Goal: Transaction & Acquisition: Purchase product/service

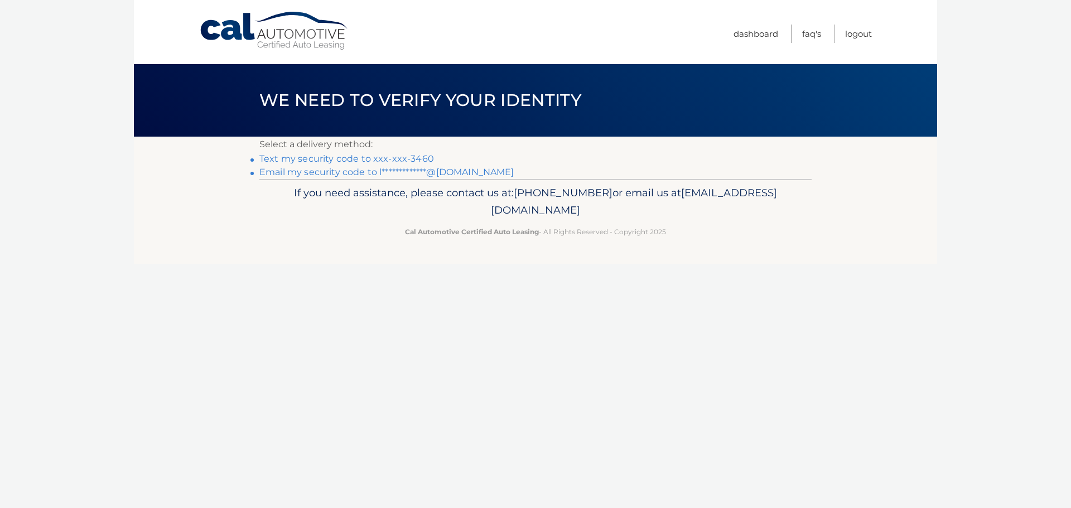
click at [293, 160] on link "Text my security code to xxx-xxx-3460" at bounding box center [346, 158] width 175 height 11
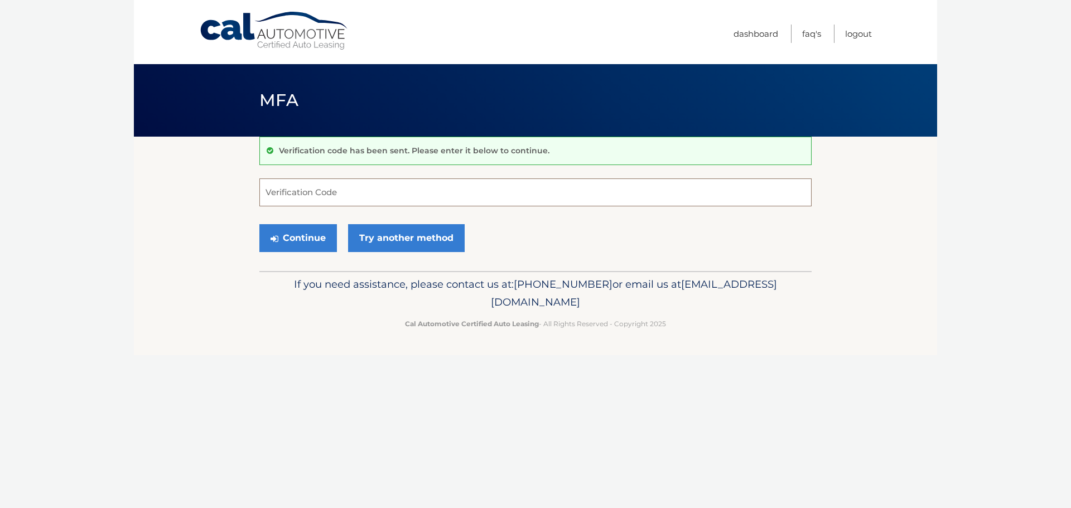
click at [303, 199] on input "Verification Code" at bounding box center [535, 192] width 552 height 28
type input "829351"
click at [259, 224] on button "Continue" at bounding box center [298, 238] width 78 height 28
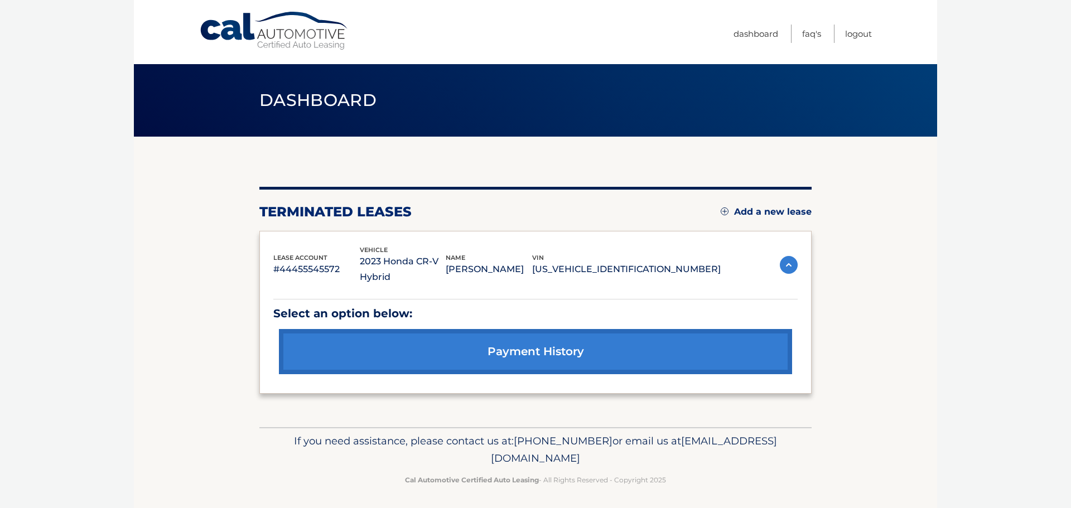
click at [761, 214] on link "Add a new lease" at bounding box center [766, 211] width 91 height 11
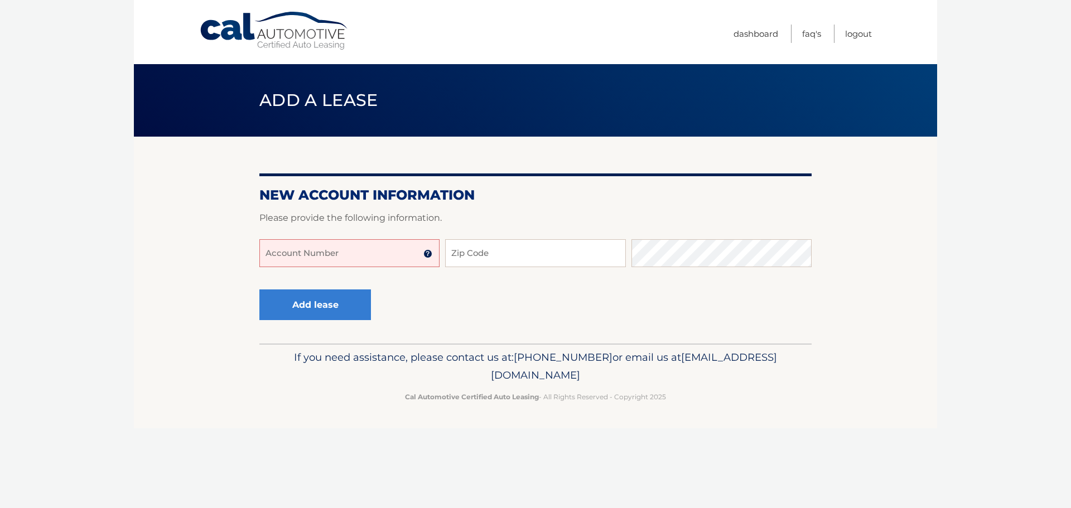
click at [294, 264] on input "Account Number" at bounding box center [349, 253] width 180 height 28
type input "44455977509"
click at [495, 254] on input "Zip Code" at bounding box center [535, 253] width 180 height 28
type input "07041"
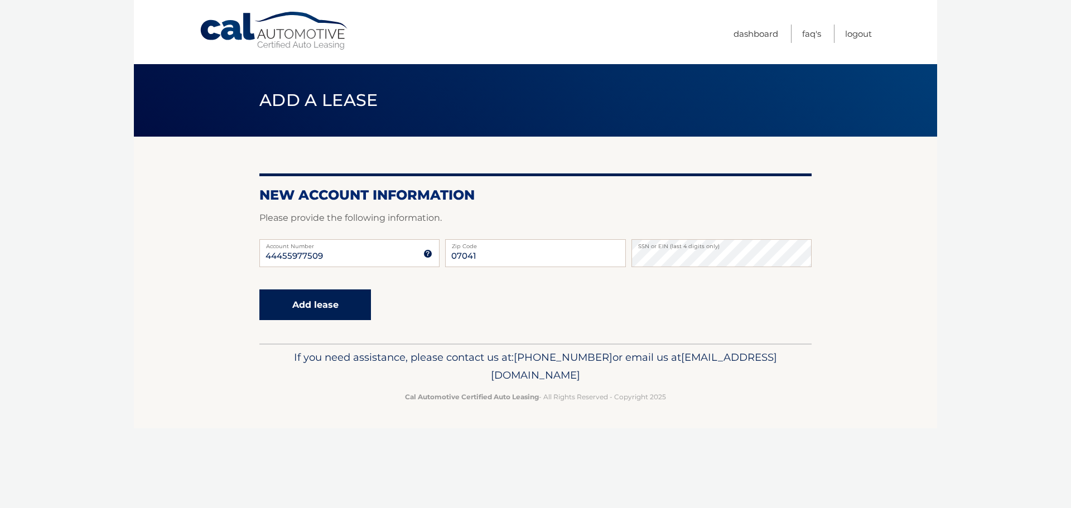
click at [308, 307] on button "Add lease" at bounding box center [315, 304] width 112 height 31
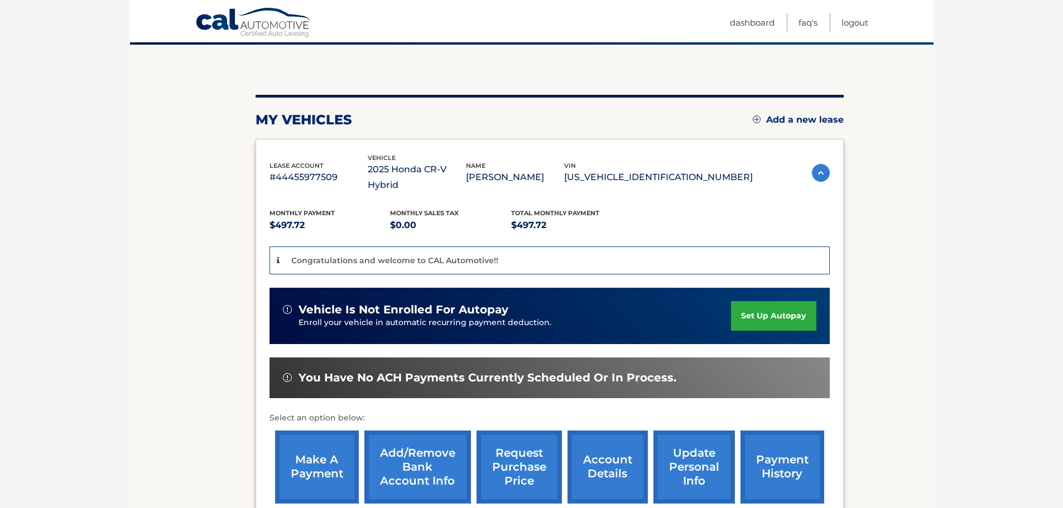
scroll to position [112, 0]
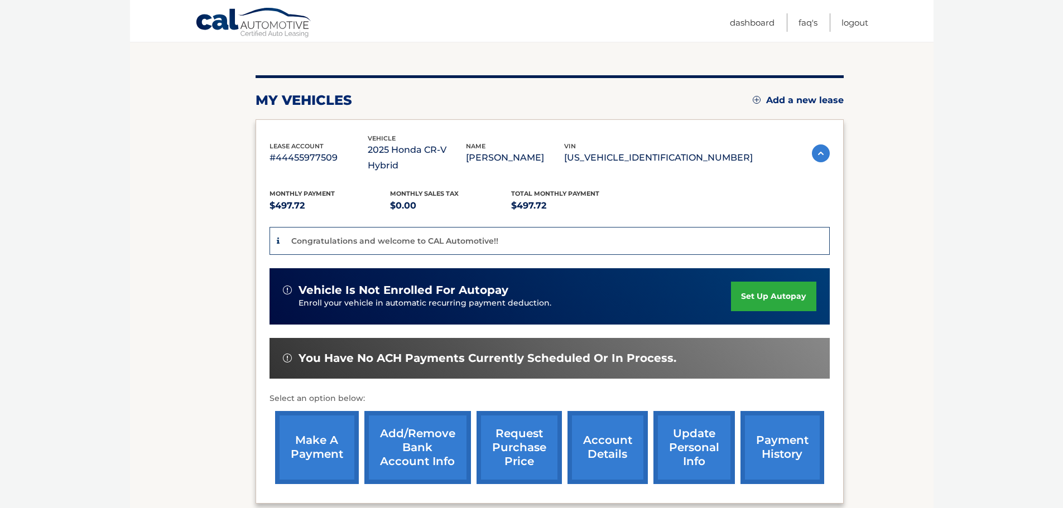
click at [303, 436] on link "make a payment" at bounding box center [317, 447] width 84 height 73
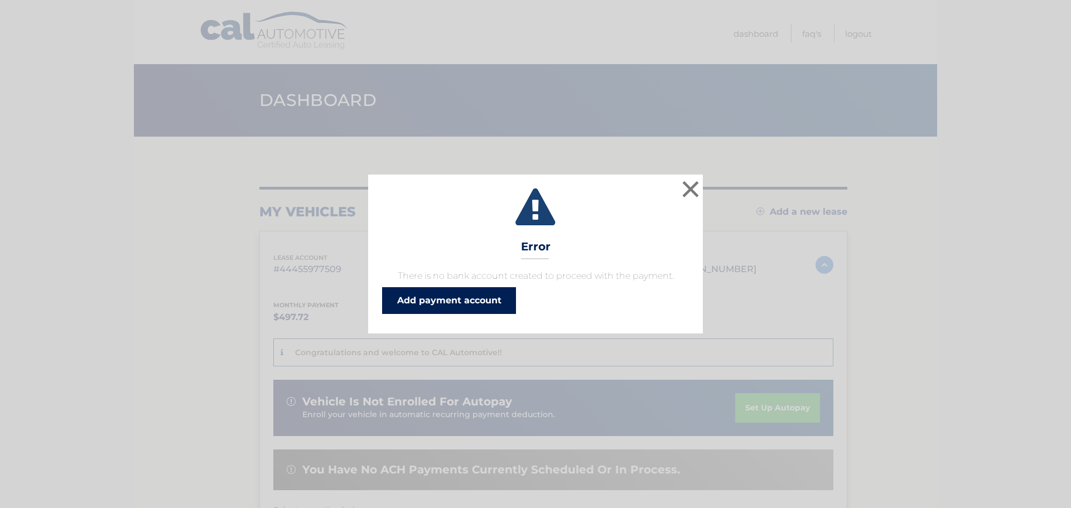
click at [462, 305] on link "Add payment account" at bounding box center [449, 300] width 134 height 27
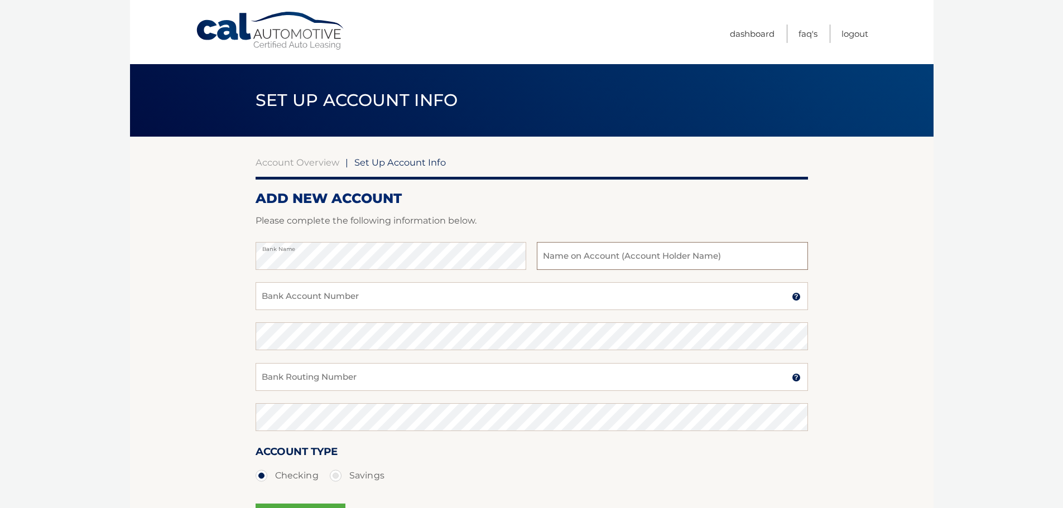
click at [578, 258] on input "text" at bounding box center [672, 256] width 271 height 28
type input "Joel Levenberg"
click at [279, 300] on input "Bank Account Number" at bounding box center [531, 296] width 552 height 28
type input "830861019"
click at [303, 378] on input "Bank Routing Number" at bounding box center [531, 377] width 552 height 28
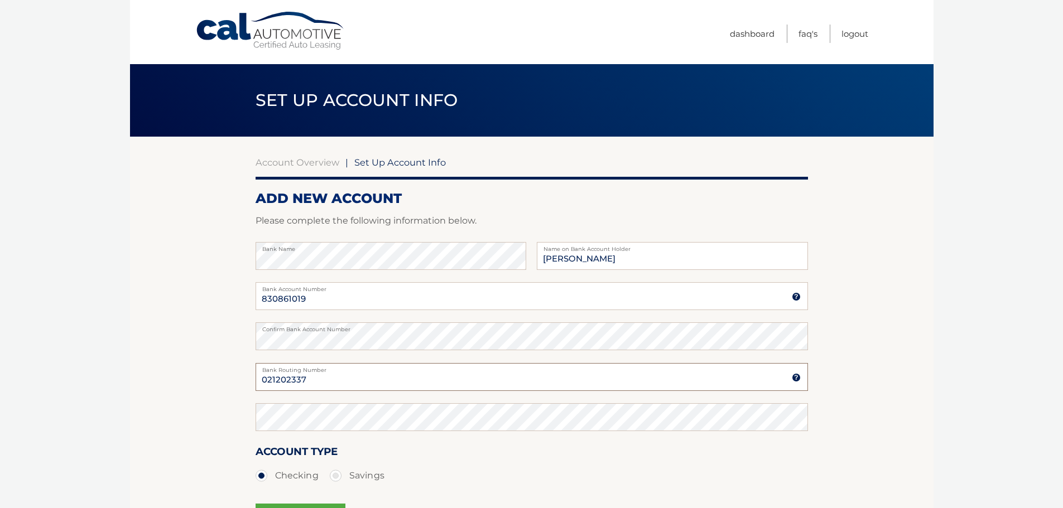
type input "021202337"
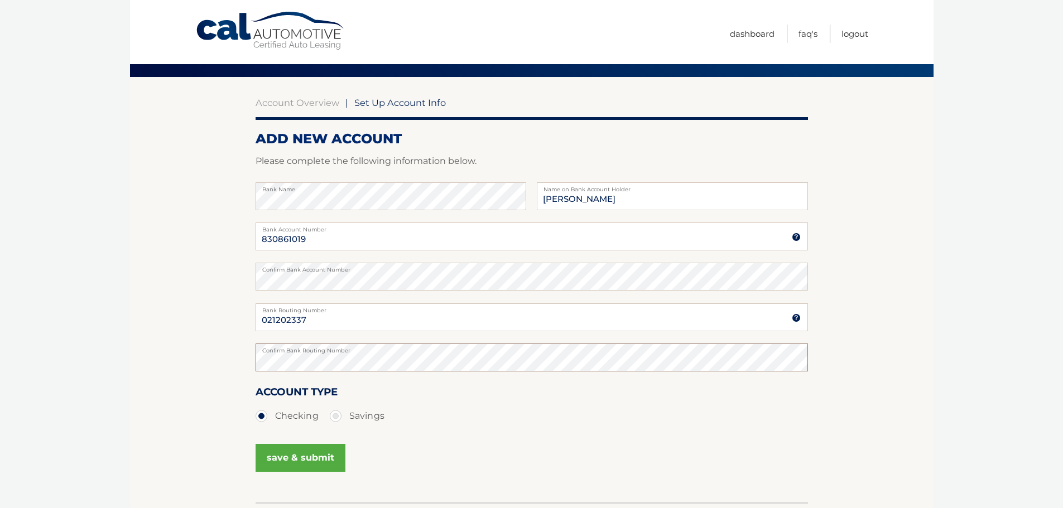
scroll to position [139, 0]
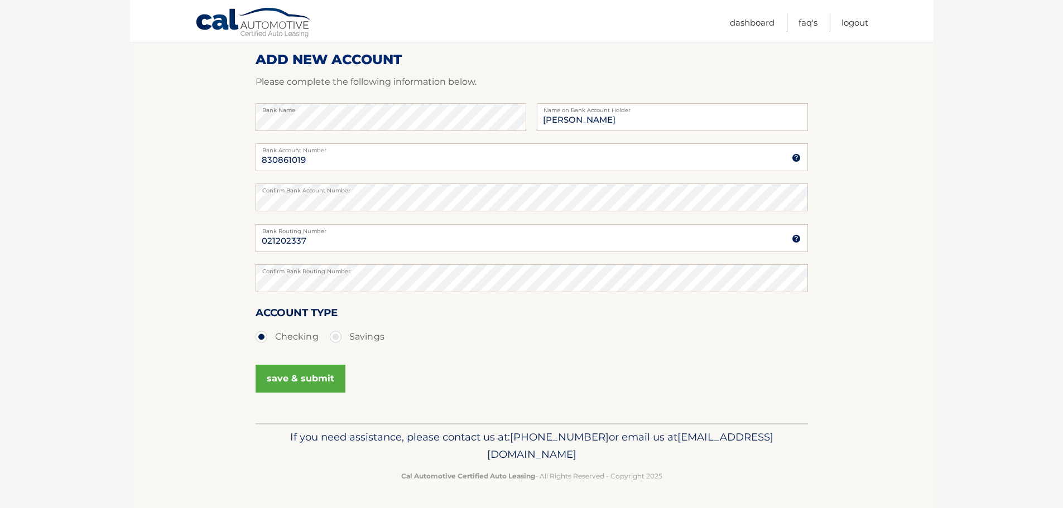
click at [313, 374] on button "save & submit" at bounding box center [300, 379] width 90 height 28
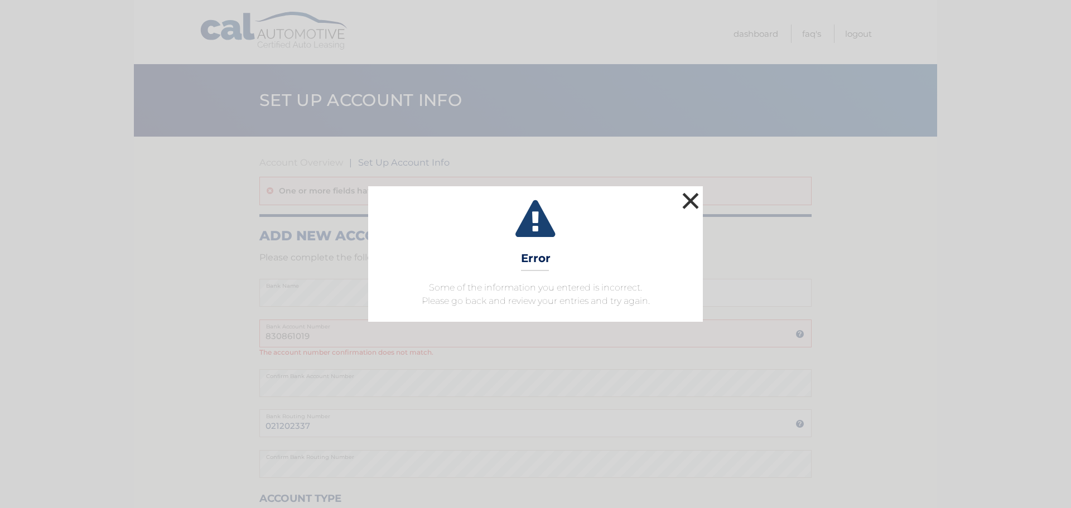
click at [688, 200] on button "×" at bounding box center [690, 201] width 22 height 22
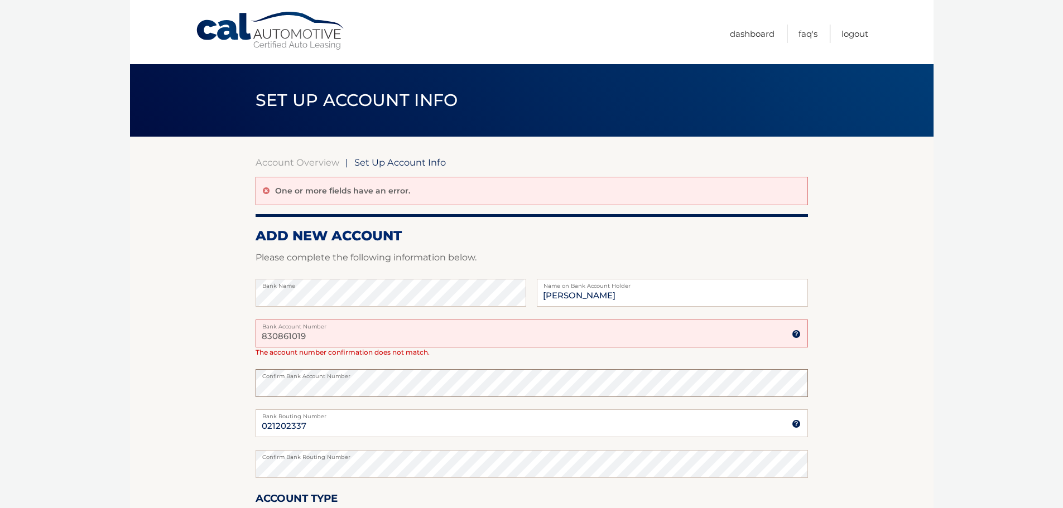
click at [249, 382] on section "Account Overview | Set Up Account Info One or more fields have an error. ADD NE…" at bounding box center [531, 373] width 803 height 472
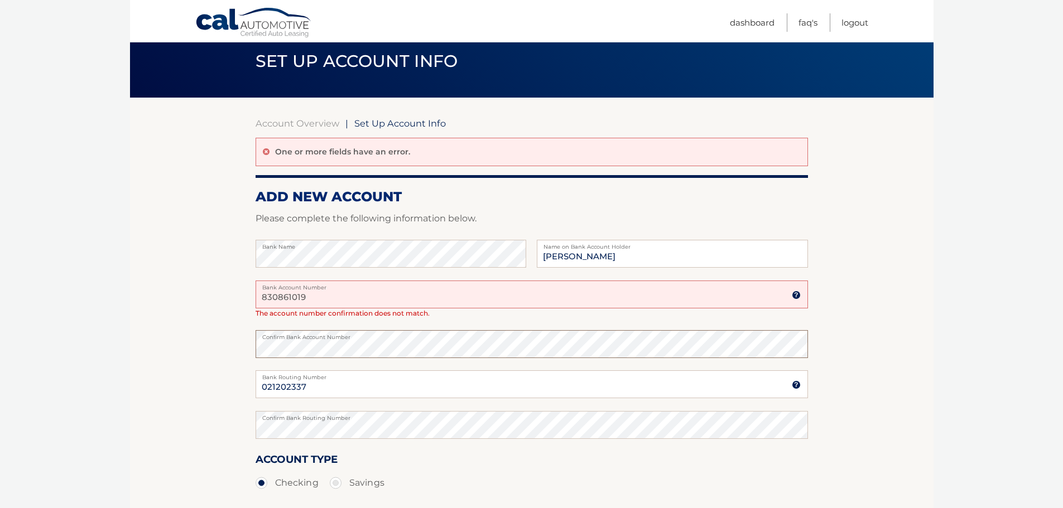
scroll to position [185, 0]
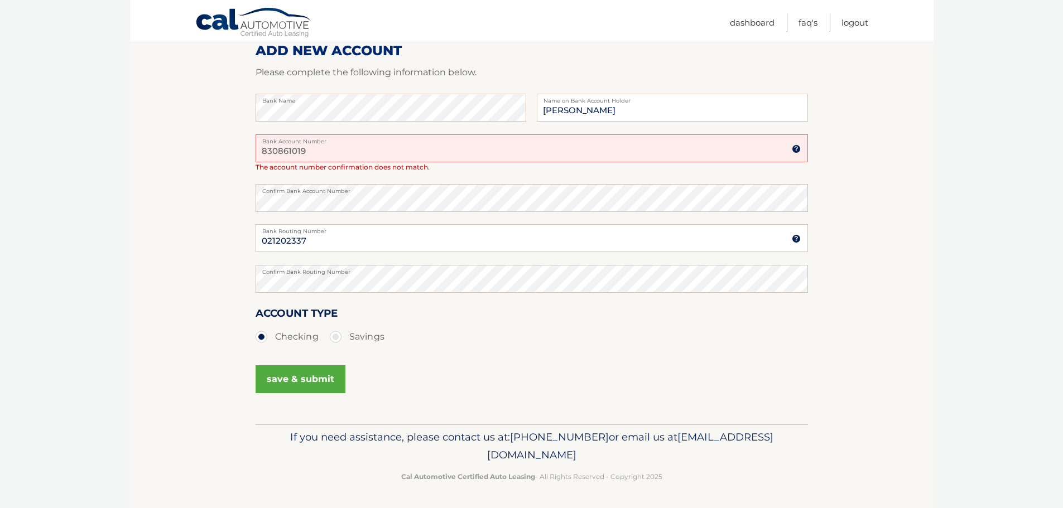
click at [304, 376] on button "save & submit" at bounding box center [300, 379] width 90 height 28
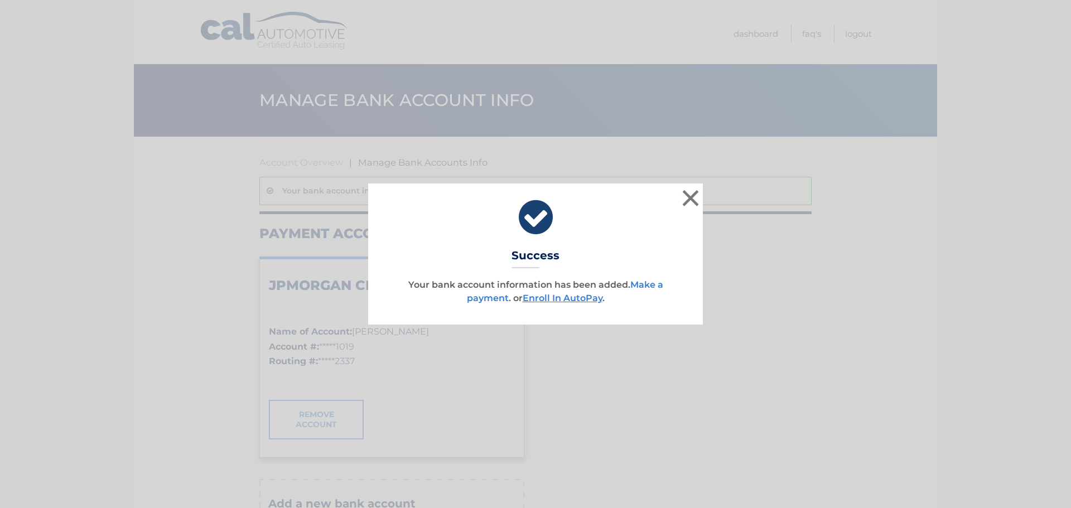
click at [644, 283] on link "Make a payment" at bounding box center [565, 291] width 196 height 24
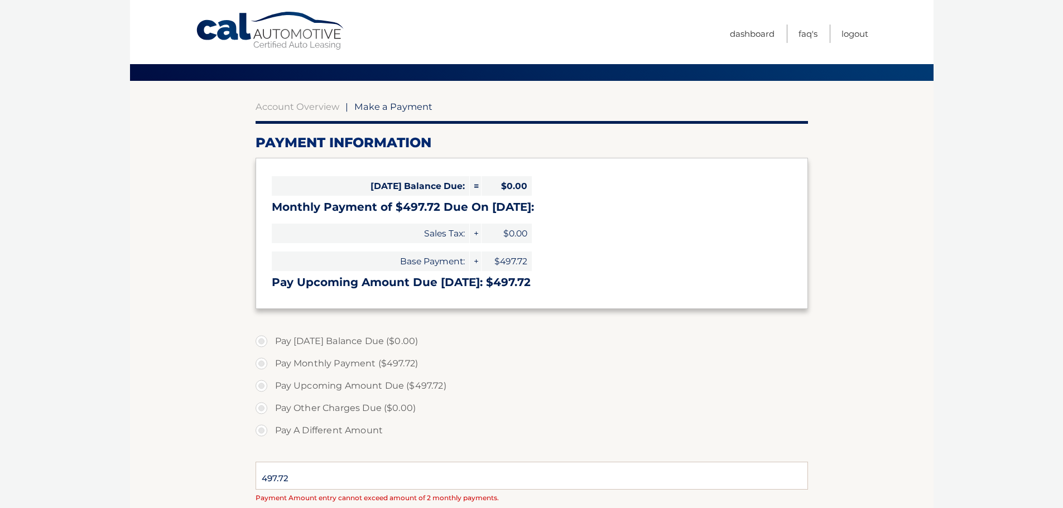
select select "YTU4OGJlMTgtYTRhZC00OWU3LWE3M2ItM2UwMTBjYjhmYjkx"
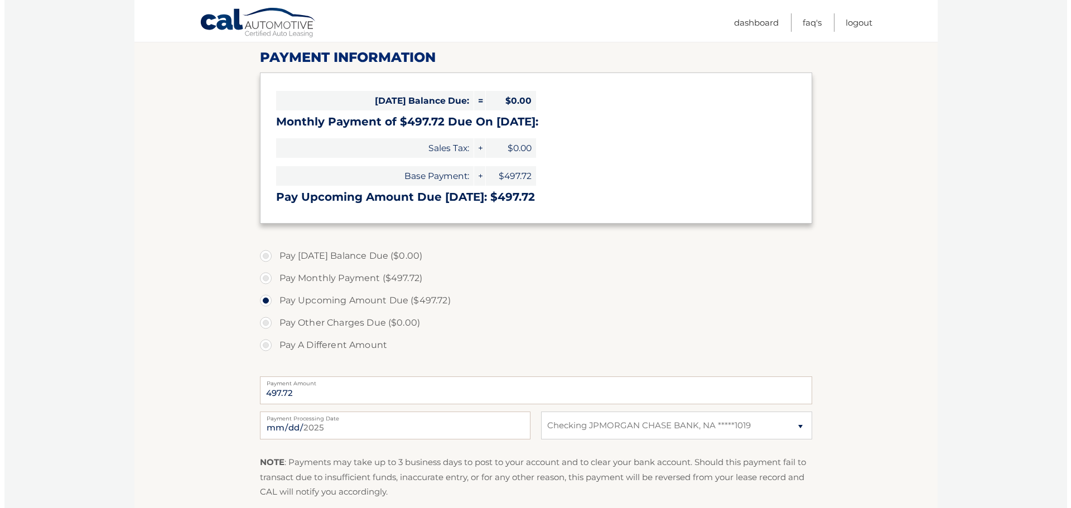
scroll to position [223, 0]
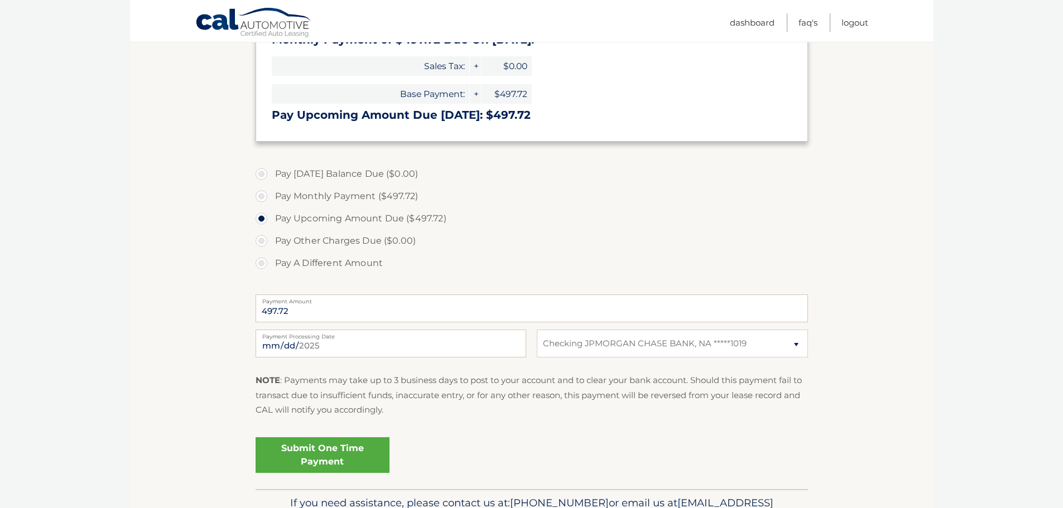
click at [342, 459] on link "Submit One Time Payment" at bounding box center [322, 455] width 134 height 36
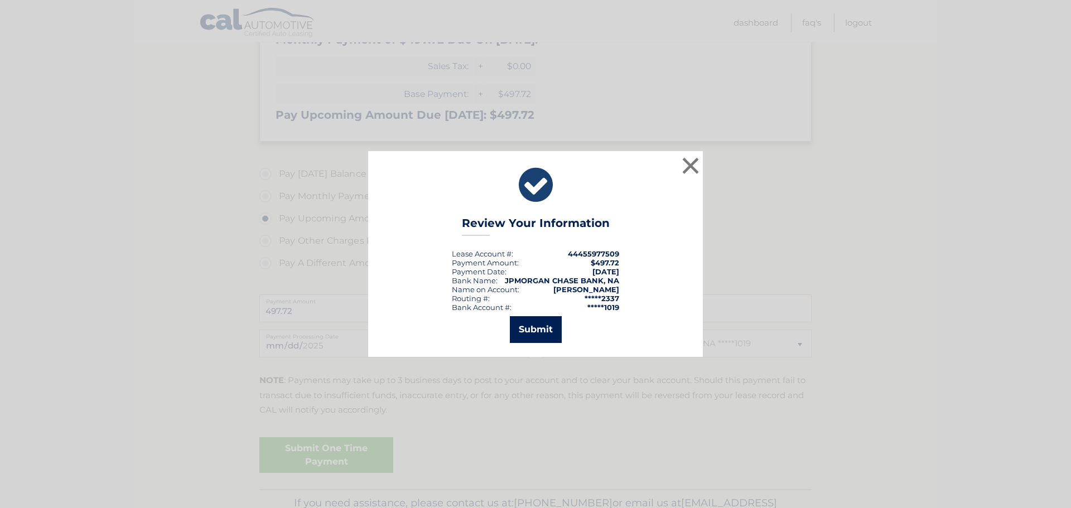
click at [540, 327] on button "Submit" at bounding box center [536, 329] width 52 height 27
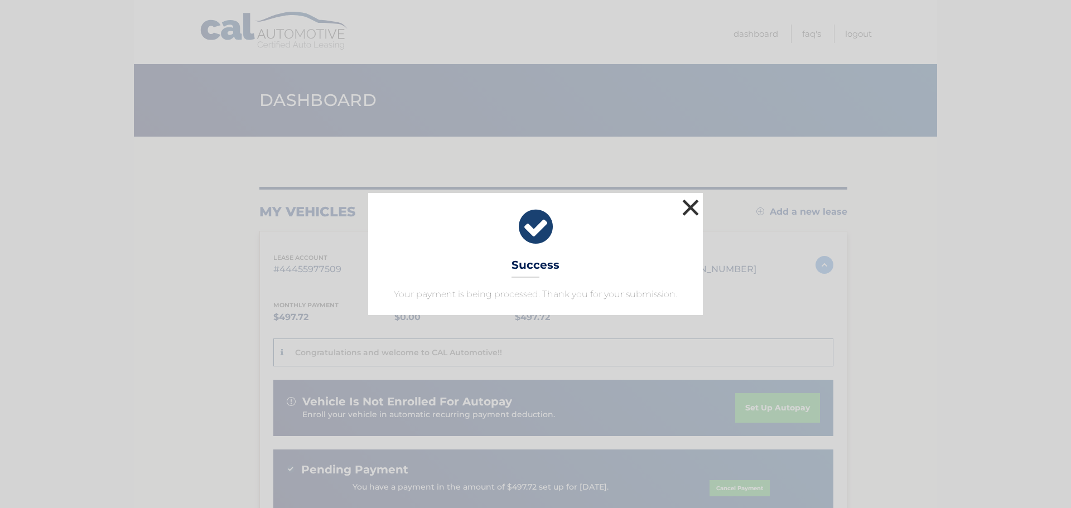
click at [696, 206] on button "×" at bounding box center [690, 207] width 22 height 22
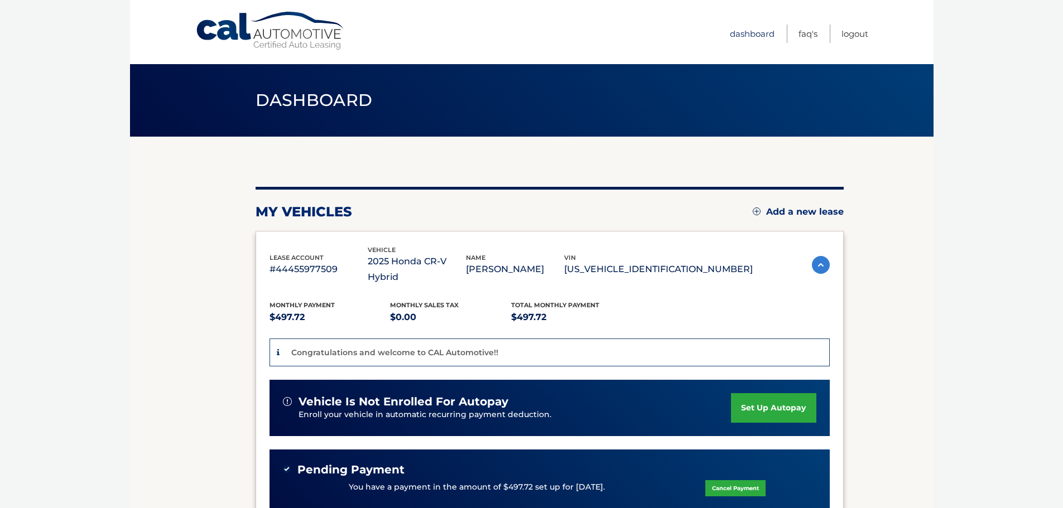
click at [744, 35] on link "Dashboard" at bounding box center [752, 34] width 45 height 18
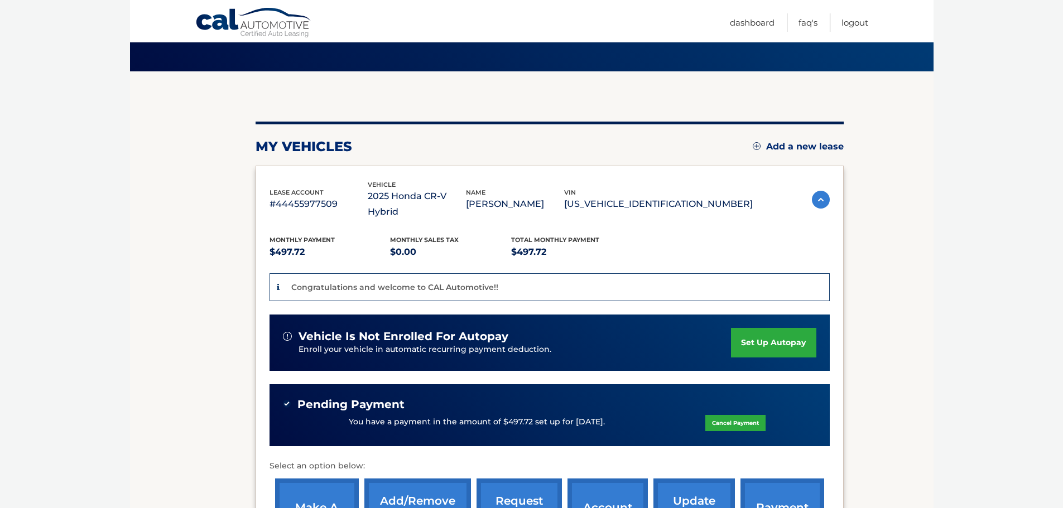
scroll to position [167, 0]
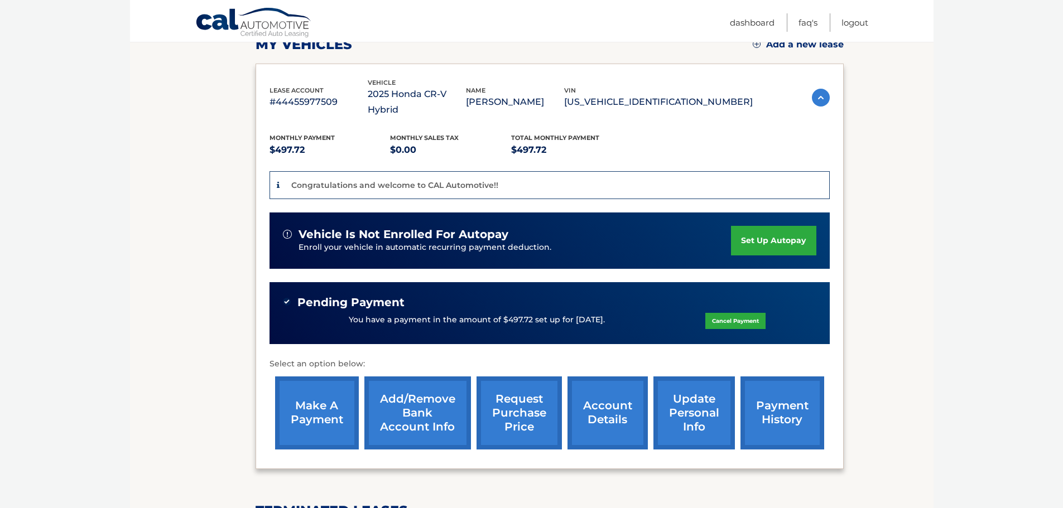
click at [600, 397] on link "account details" at bounding box center [607, 412] width 80 height 73
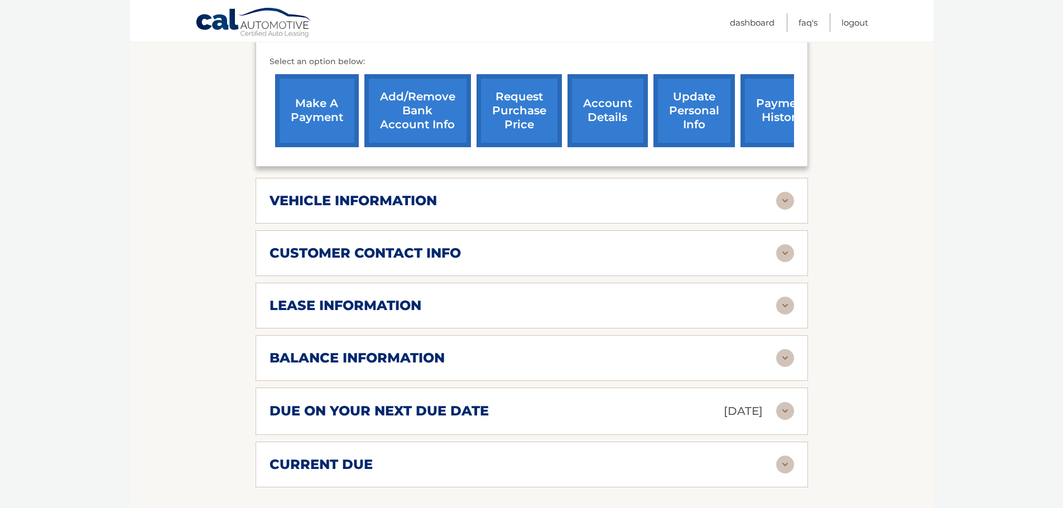
scroll to position [446, 0]
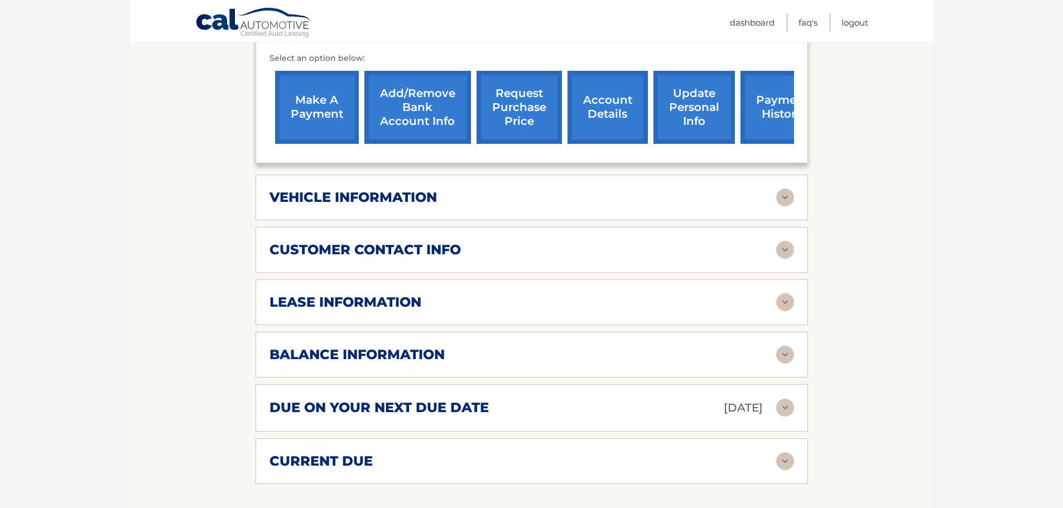
click at [781, 399] on img at bounding box center [785, 408] width 18 height 18
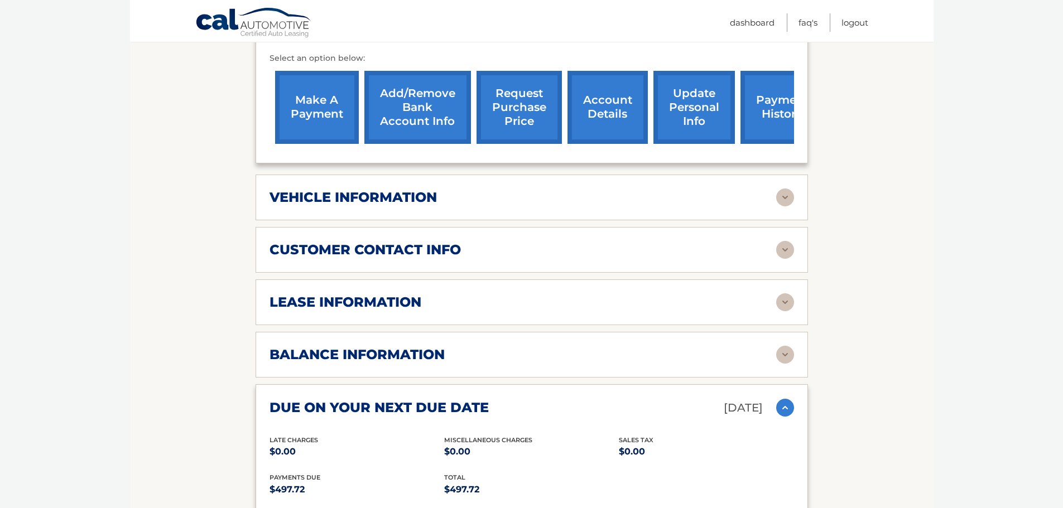
click at [785, 346] on img at bounding box center [785, 355] width 18 height 18
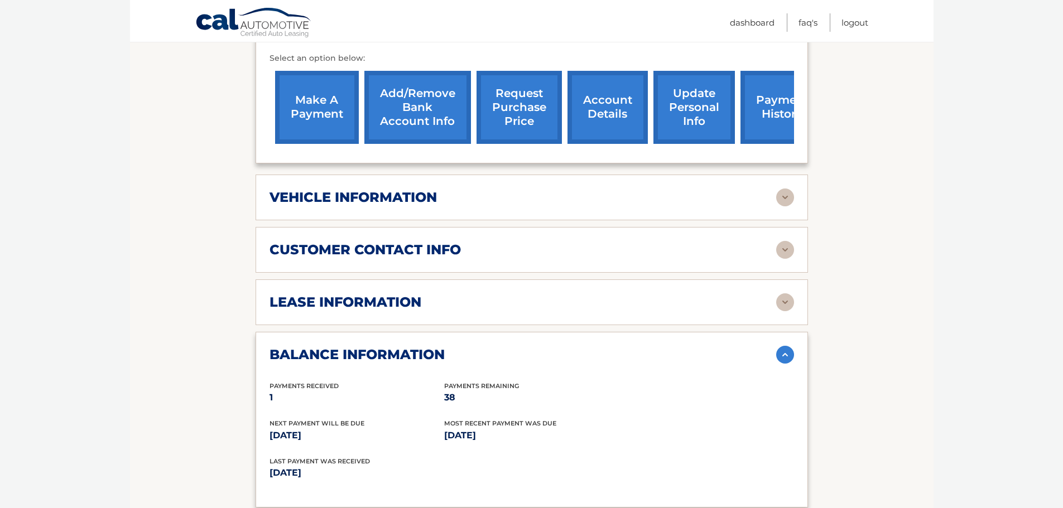
click at [785, 189] on img at bounding box center [785, 198] width 18 height 18
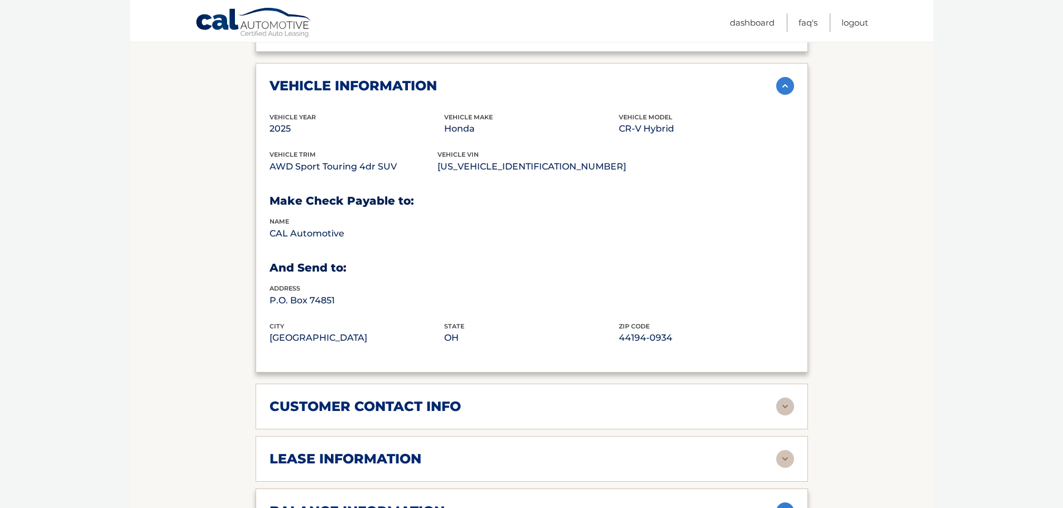
scroll to position [669, 0]
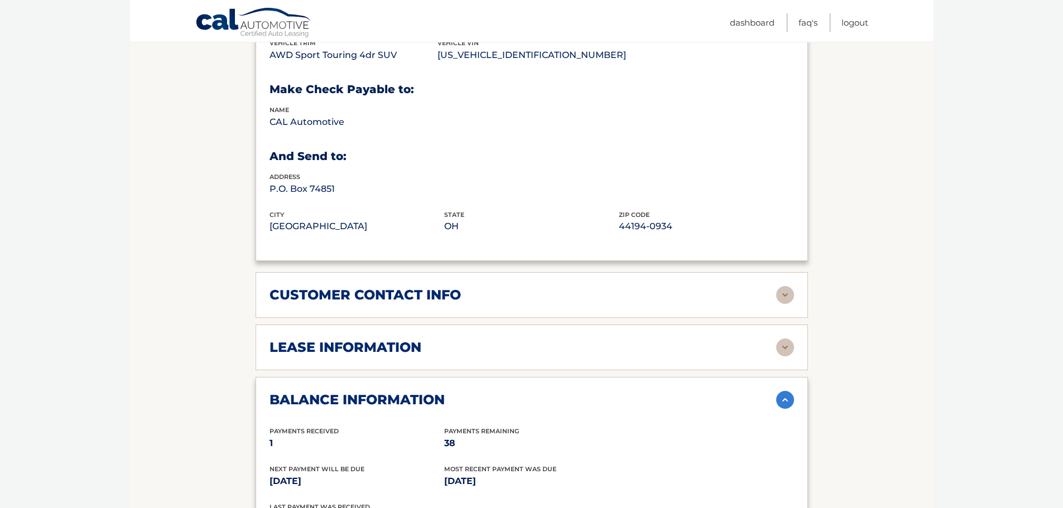
click at [785, 286] on img at bounding box center [785, 295] width 18 height 18
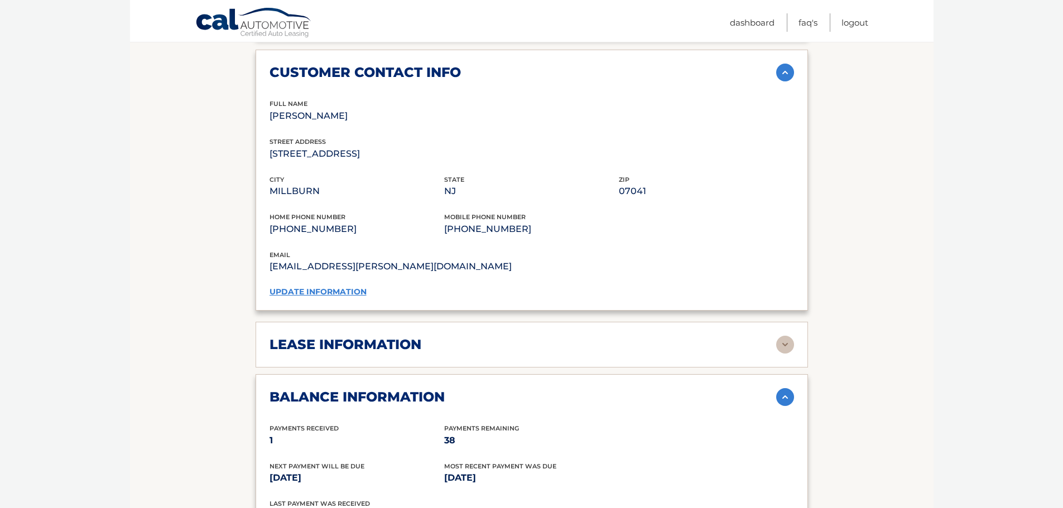
scroll to position [892, 0]
click at [784, 335] on img at bounding box center [785, 344] width 18 height 18
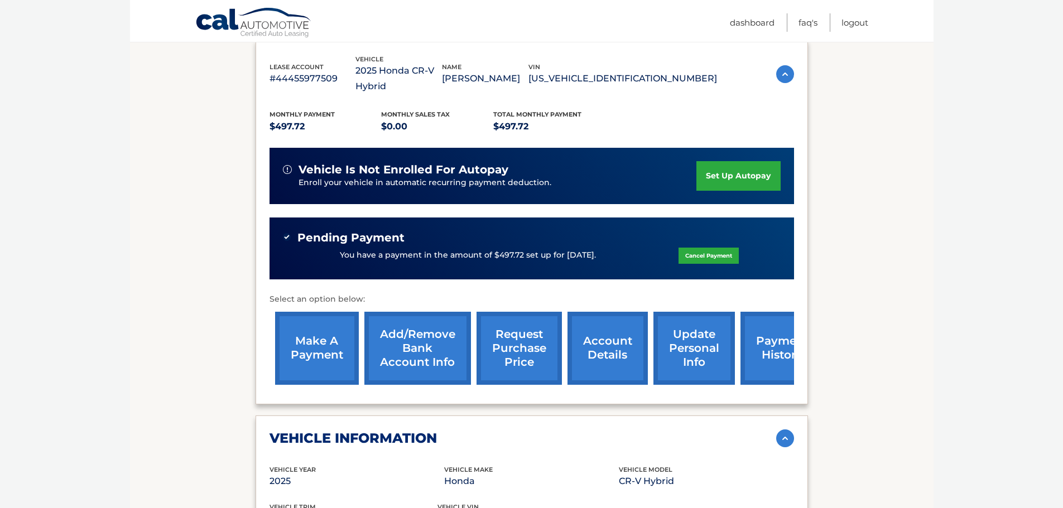
scroll to position [56, 0]
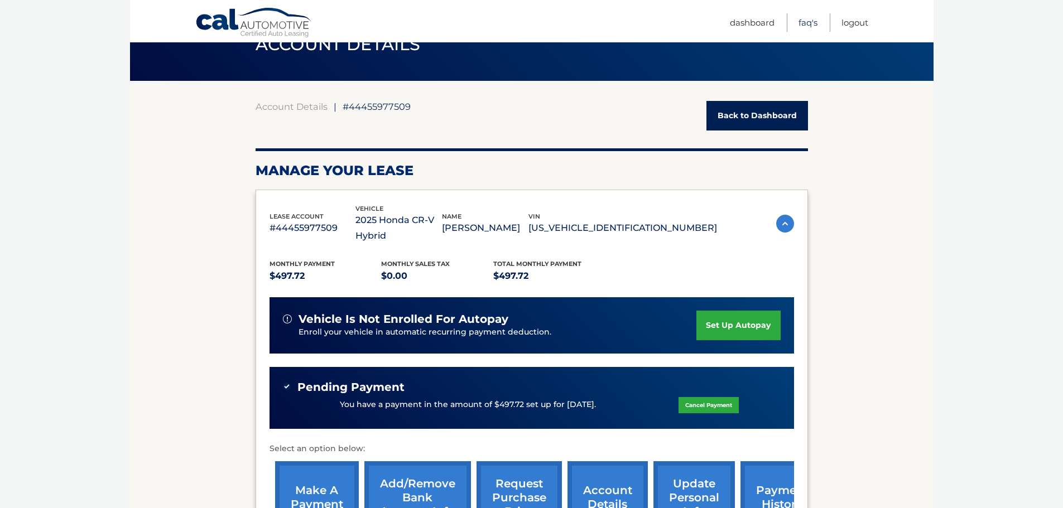
click at [810, 25] on link "FAQ's" at bounding box center [807, 22] width 19 height 18
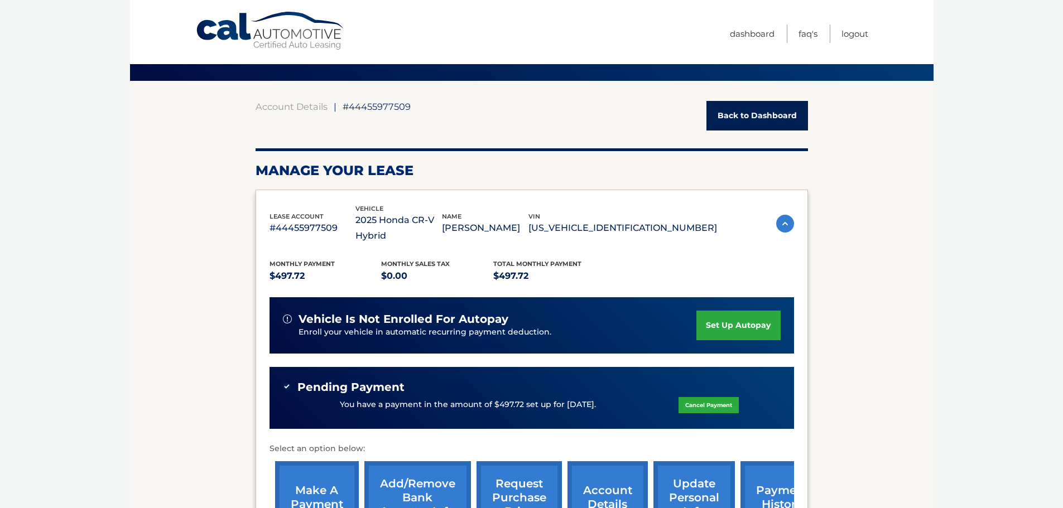
scroll to position [0, 0]
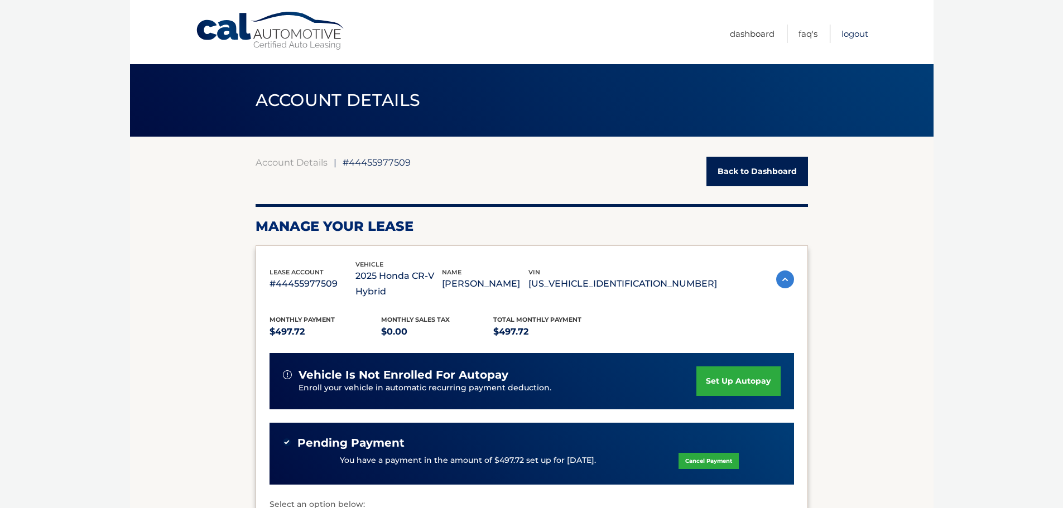
click at [846, 34] on link "Logout" at bounding box center [854, 34] width 27 height 18
